Goal: Task Accomplishment & Management: Complete application form

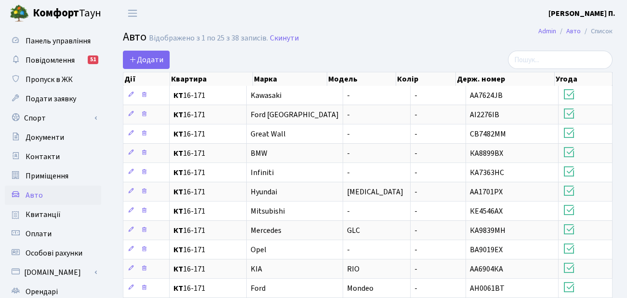
select select "25"
click at [64, 79] on span "Пропуск в ЖК" at bounding box center [49, 79] width 47 height 11
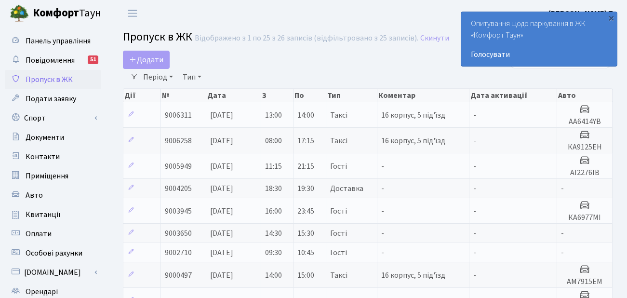
select select "25"
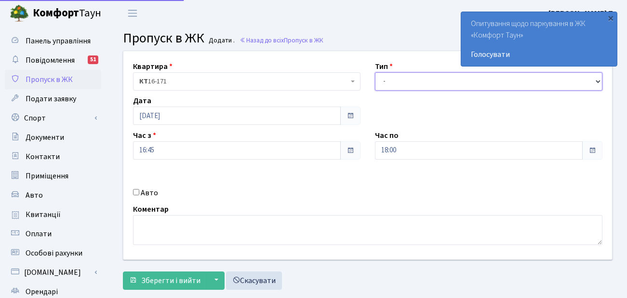
click at [400, 84] on select "- Доставка Таксі Гості Сервіс" at bounding box center [488, 81] width 227 height 18
select select "3"
click at [375, 72] on select "- Доставка Таксі Гості Сервіс" at bounding box center [488, 81] width 227 height 18
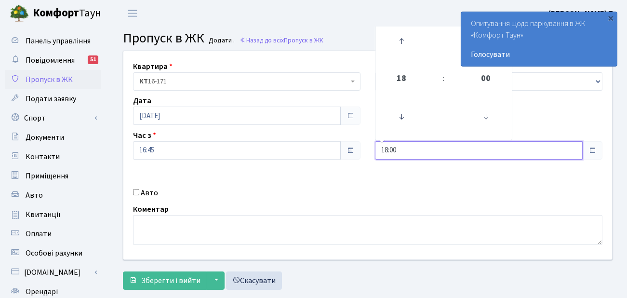
click at [401, 147] on input "18:00" at bounding box center [479, 150] width 208 height 18
click at [406, 42] on icon at bounding box center [401, 41] width 26 height 26
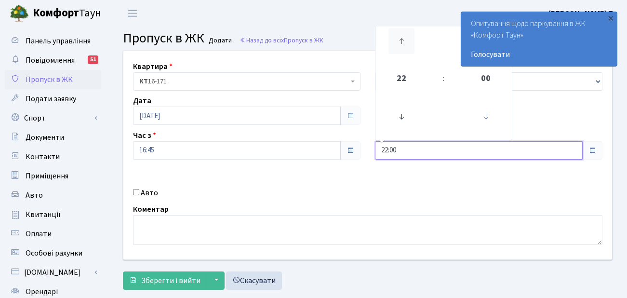
click at [406, 42] on icon at bounding box center [401, 41] width 26 height 26
type input "01:00"
click at [141, 194] on label "Авто" at bounding box center [149, 193] width 17 height 12
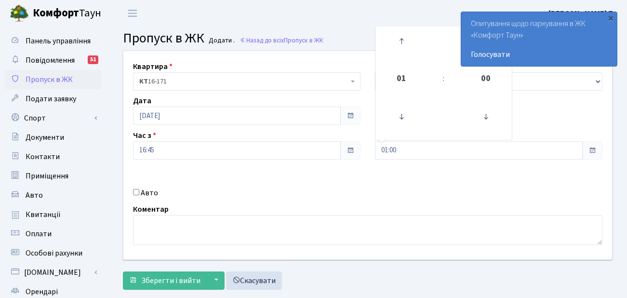
click at [139, 194] on input "Авто" at bounding box center [136, 192] width 6 height 6
checkbox input "true"
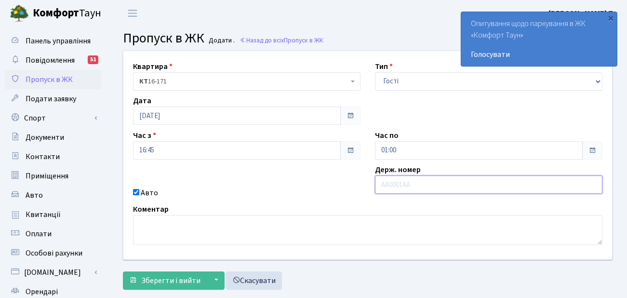
paste input "КА9774ОХ"
type input "КА9774ОХ"
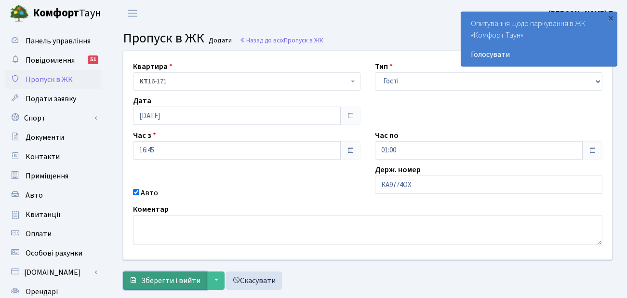
click at [176, 282] on span "Зберегти і вийти" at bounding box center [170, 280] width 59 height 11
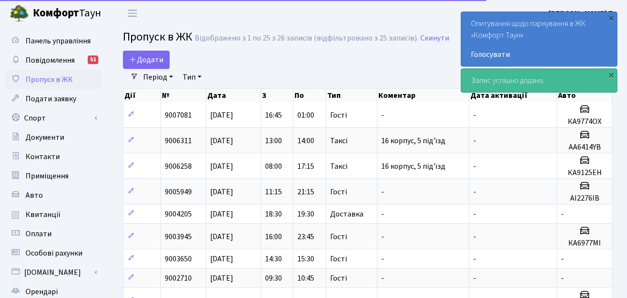
select select "25"
